Goal: Task Accomplishment & Management: Use online tool/utility

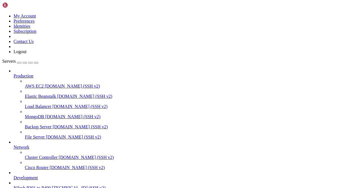
scroll to position [55, 0]
click at [49, 185] on link "Nilesh P301 to P400 [TECHNICAL_ID] (SSH v2)" at bounding box center [187, 187] width 346 height 5
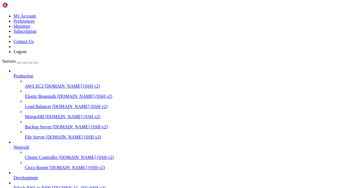
scroll to position [14, 0]
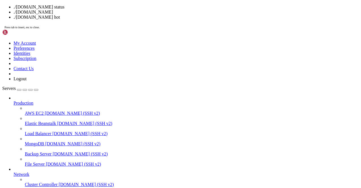
drag, startPoint x: 153, startPoint y: 103, endPoint x: 95, endPoint y: 76, distance: 64.3
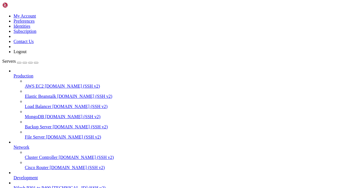
scroll to position [473, 0]
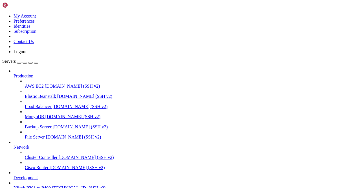
scroll to position [701, 0]
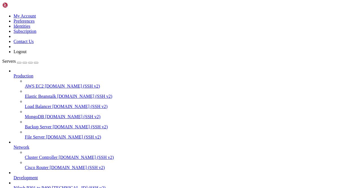
scroll to position [0, 0]
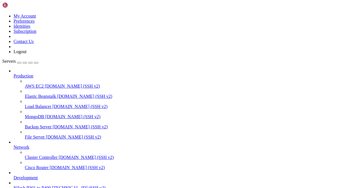
paste input "e6708140905d596861a09a5840e2c00b51c8c380abe712d56b51bfe0e0da604b/merged"
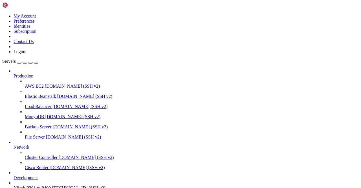
scroll to position [135, 0]
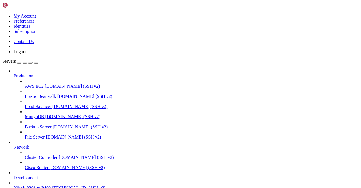
type input "/var/lib/docker/overlay2/e6708140905d596861a09a5840e2c00b51c8c380abe712d56b51bf…"
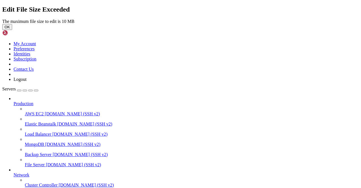
click at [2, 19] on link at bounding box center [2, 19] width 0 height 0
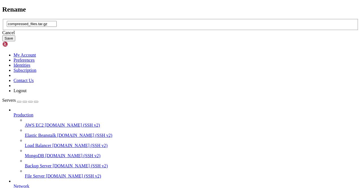
click at [184, 35] on div "Cancel" at bounding box center [180, 32] width 357 height 5
